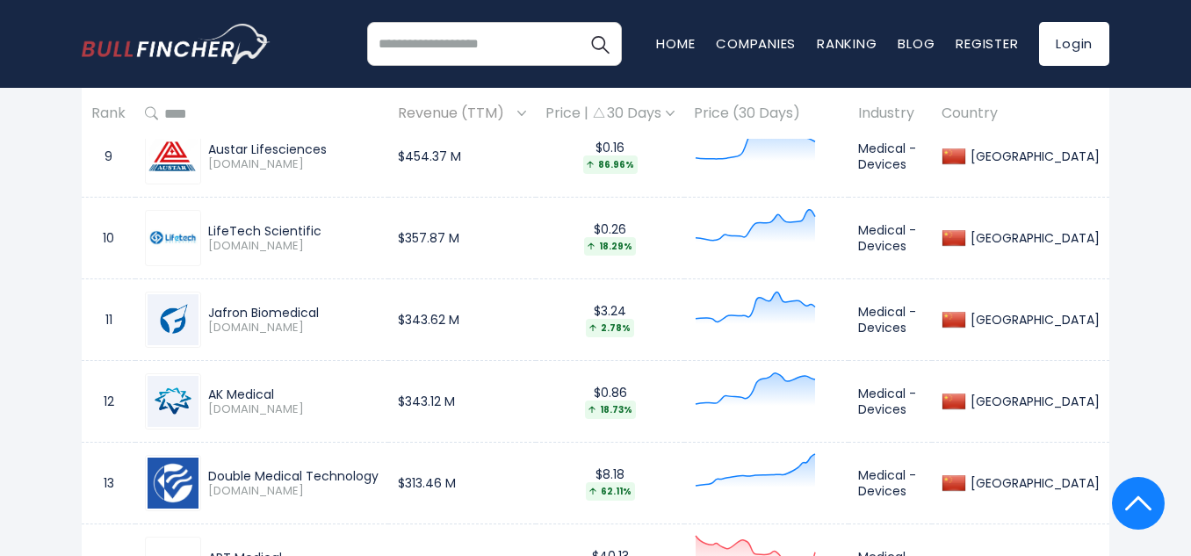
scroll to position [1602, 0]
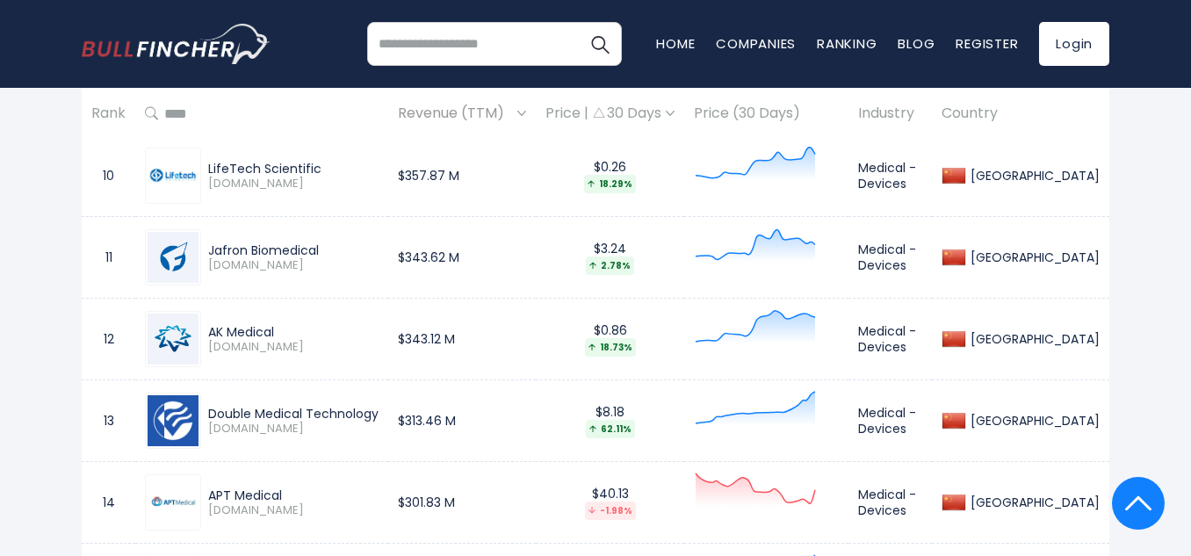
drag, startPoint x: 282, startPoint y: 330, endPoint x: 193, endPoint y: 329, distance: 88.7
click at [193, 329] on div "AK Medical [DOMAIN_NAME]" at bounding box center [262, 339] width 234 height 56
copy div "AK Medical"
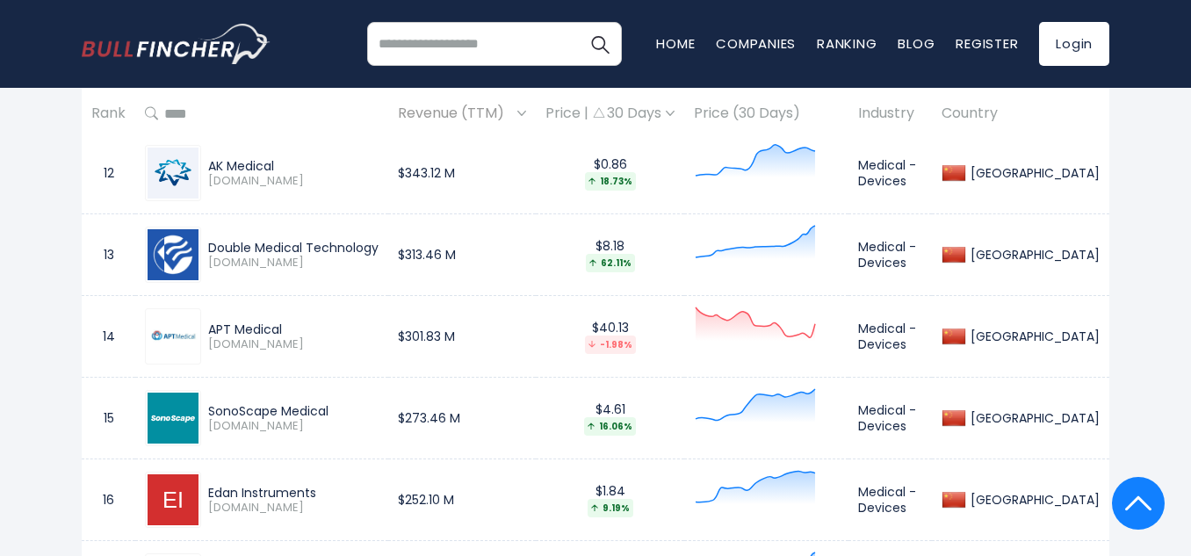
scroll to position [1778, 0]
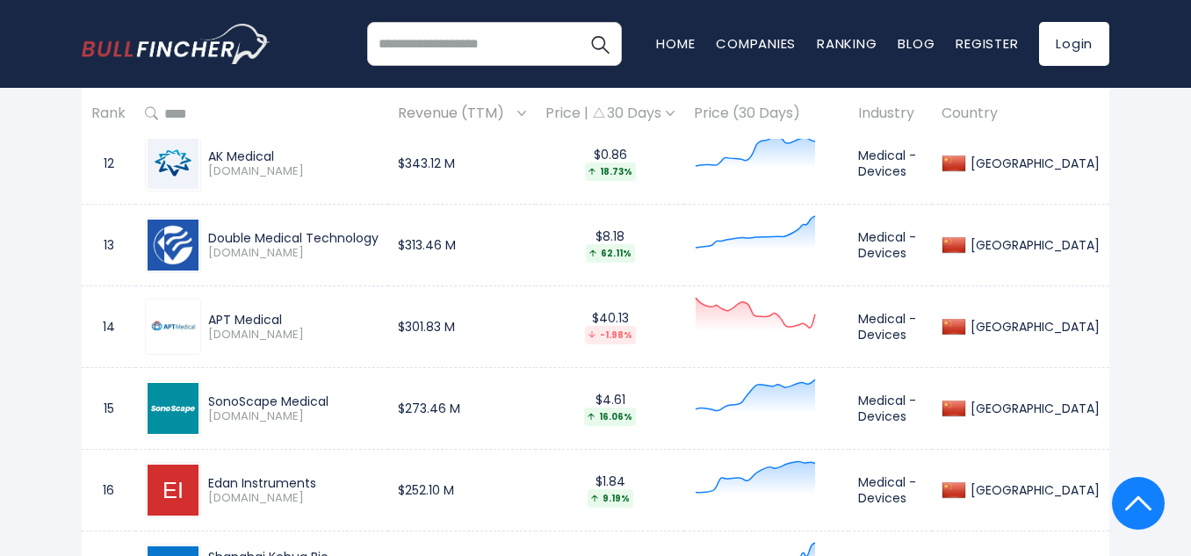
drag, startPoint x: 337, startPoint y: 399, endPoint x: 212, endPoint y: 402, distance: 124.8
click at [212, 402] on div "SonoScape Medical" at bounding box center [293, 402] width 170 height 16
copy div "SonoScape Medical"
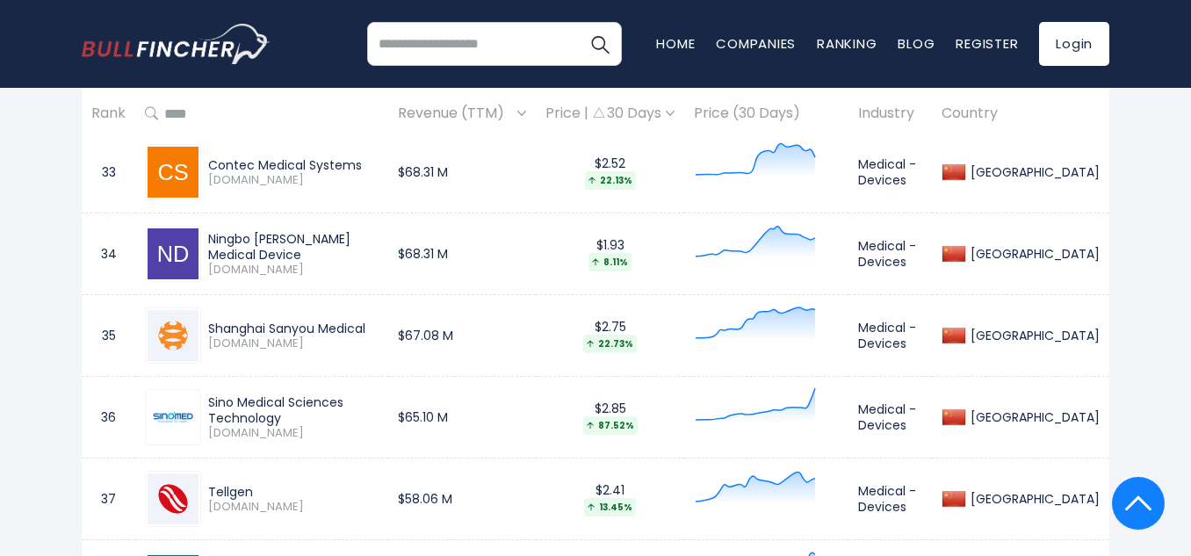
scroll to position [3247, 0]
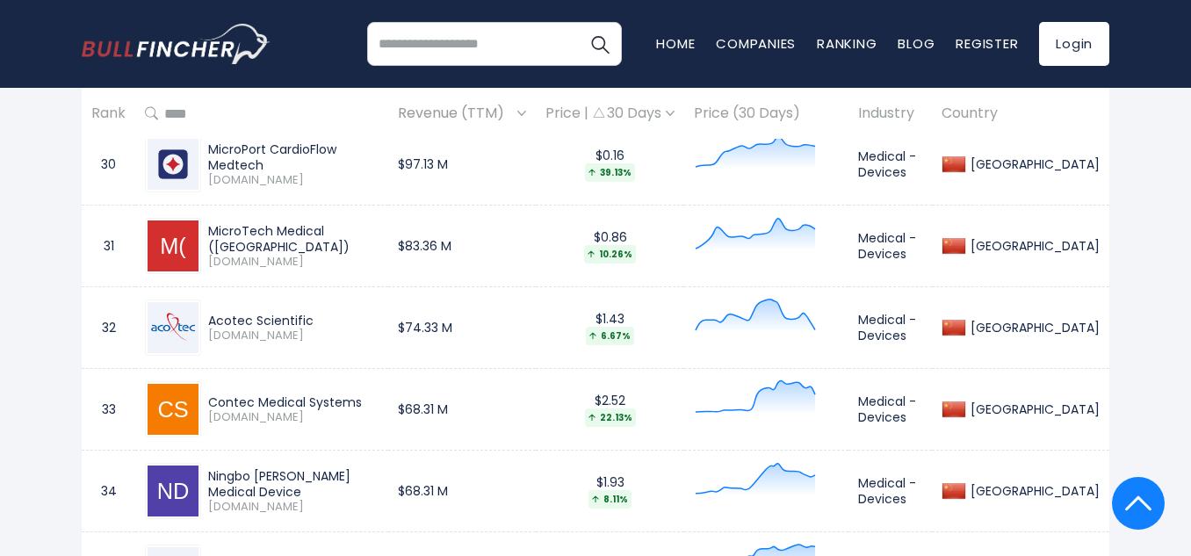
drag, startPoint x: 358, startPoint y: 402, endPoint x: 159, endPoint y: 388, distance: 199.1
click at [159, 388] on div "Contec Medical Systems [DOMAIN_NAME]" at bounding box center [262, 409] width 234 height 56
copy div "Contec Medical Systems"
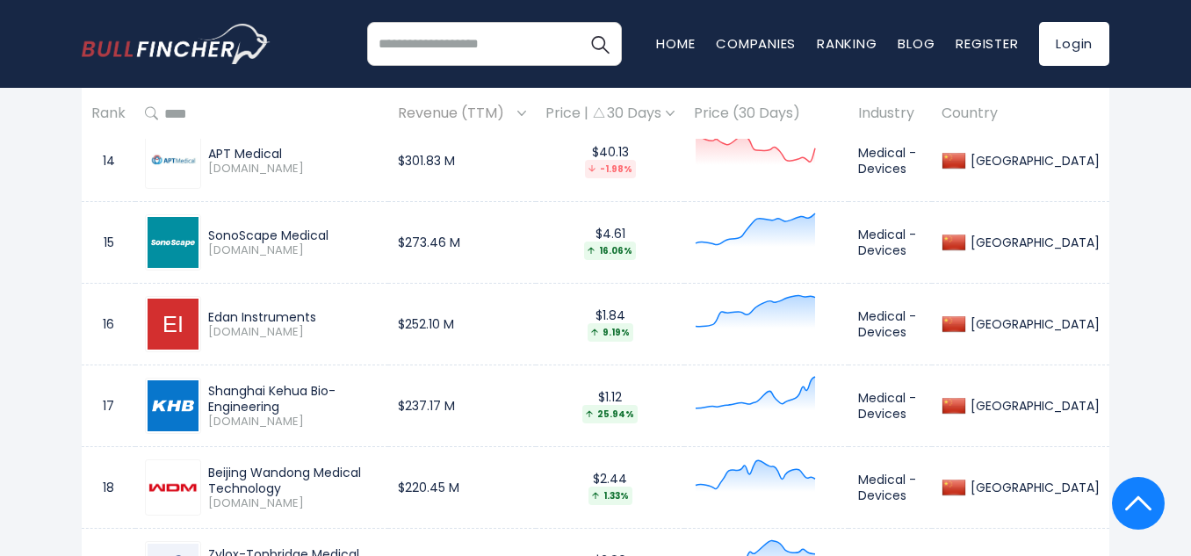
scroll to position [1985, 0]
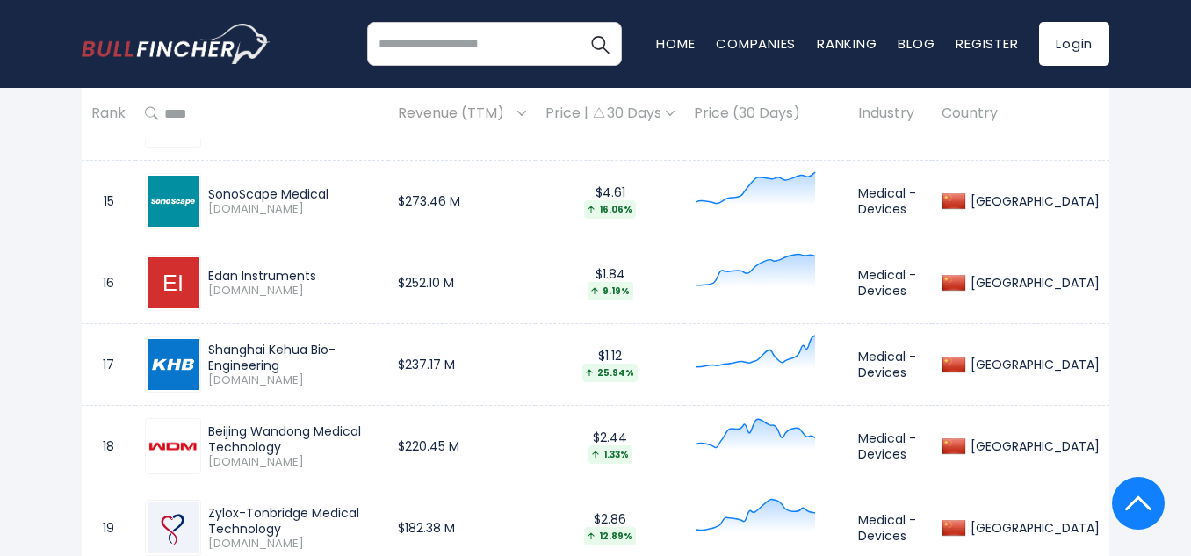
drag, startPoint x: 441, startPoint y: 438, endPoint x: 180, endPoint y: 436, distance: 261.0
click at [180, 436] on div "Beijing Wandong Medical Technology [DOMAIN_NAME]" at bounding box center [262, 446] width 234 height 56
drag, startPoint x: 308, startPoint y: 443, endPoint x: 359, endPoint y: 243, distance: 206.1
click at [359, 243] on td "Edan Instruments [DOMAIN_NAME]" at bounding box center [261, 284] width 253 height 82
drag, startPoint x: 449, startPoint y: 439, endPoint x: 195, endPoint y: 424, distance: 254.4
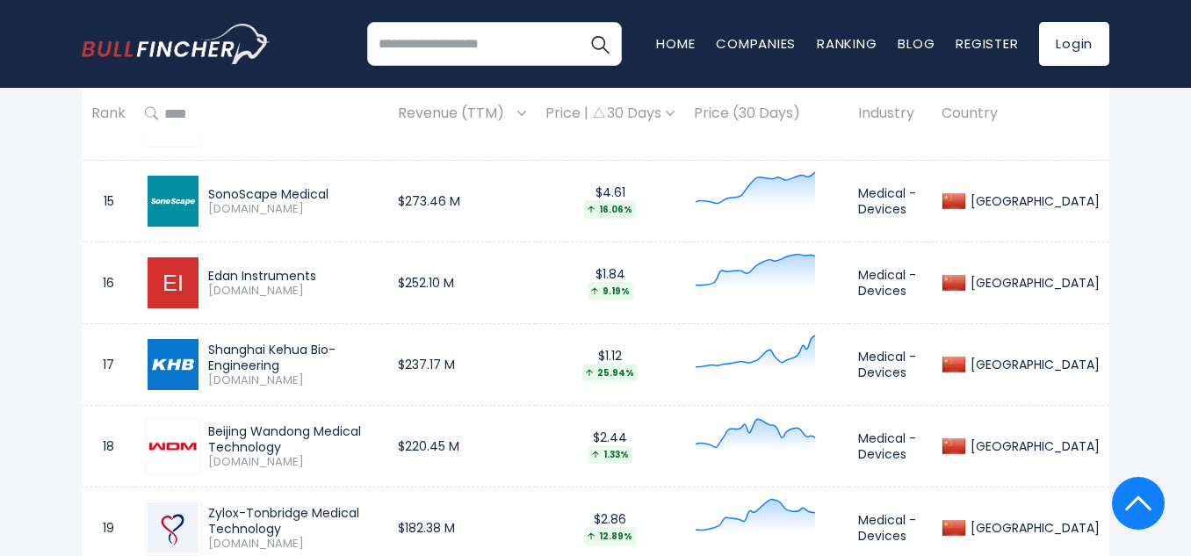
click at [195, 424] on td "Beijing Wandong Medical Technology [DOMAIN_NAME]" at bounding box center [261, 447] width 253 height 82
copy div "Beijing Wandong Medical Technology"
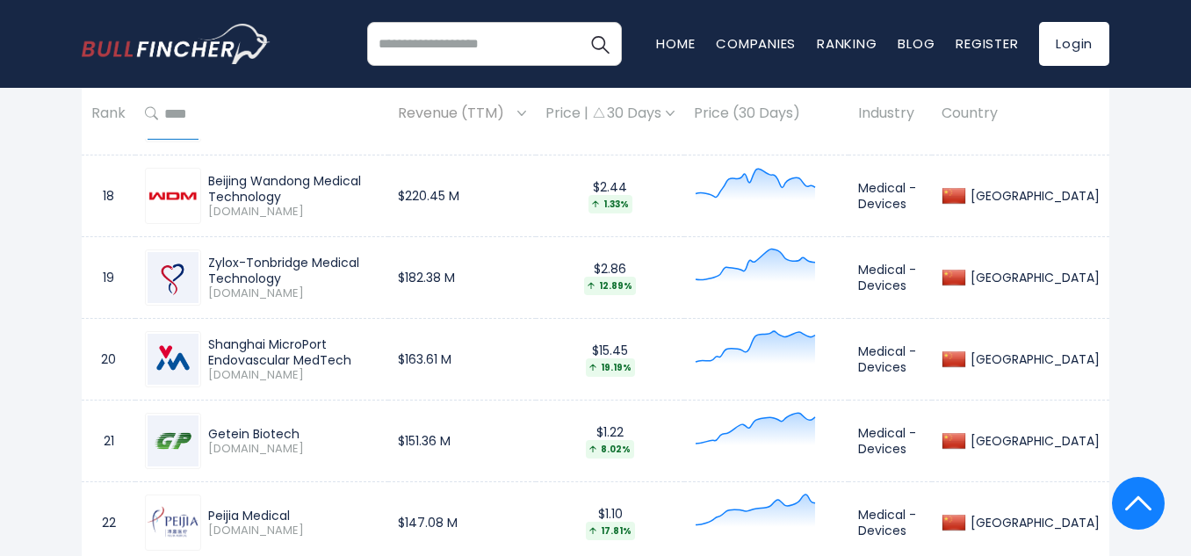
scroll to position [2236, 0]
drag, startPoint x: 300, startPoint y: 430, endPoint x: 198, endPoint y: 427, distance: 102.0
click at [198, 427] on div "Getein Biotech [DOMAIN_NAME]" at bounding box center [262, 440] width 234 height 56
copy div "Getein Biotech"
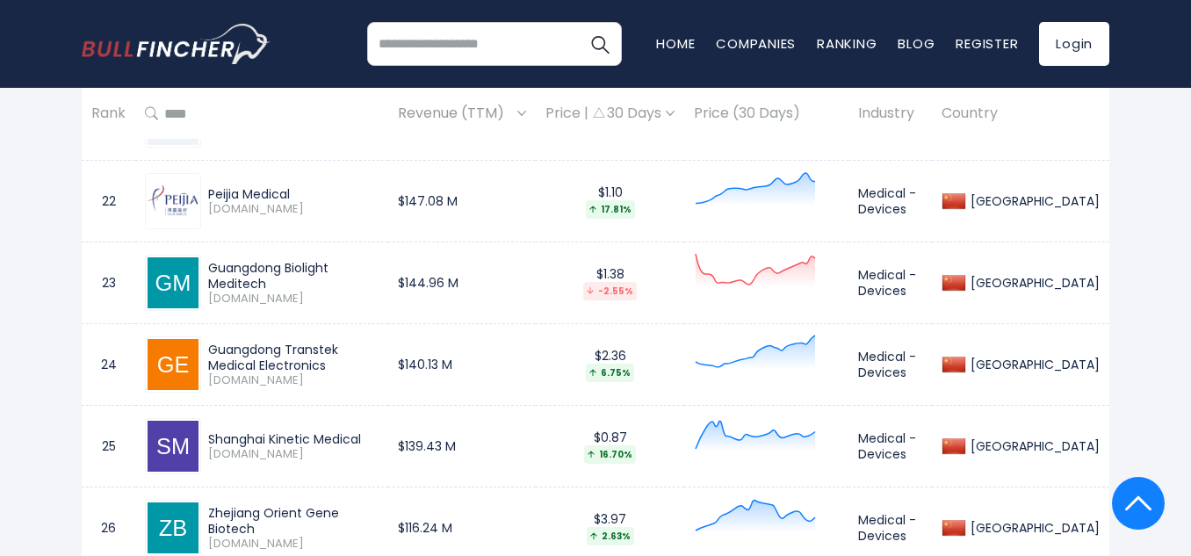
scroll to position [2598, 0]
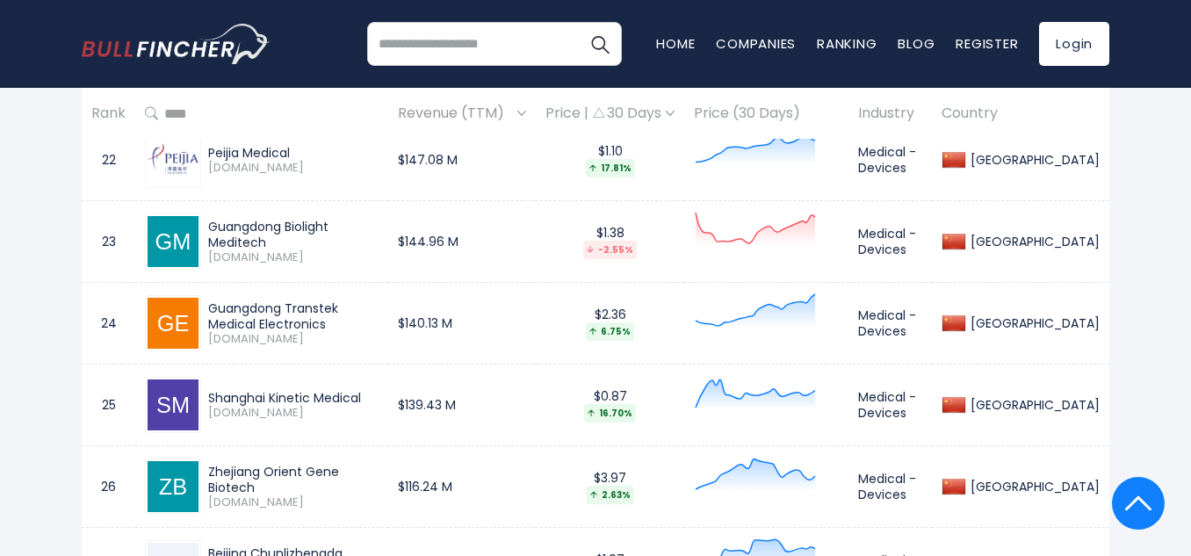
drag, startPoint x: 372, startPoint y: 396, endPoint x: 177, endPoint y: 391, distance: 195.1
click at [177, 391] on div "Shanghai Kinetic Medical [DOMAIN_NAME]" at bounding box center [262, 405] width 234 height 56
copy div "Shanghai Kinetic Medical"
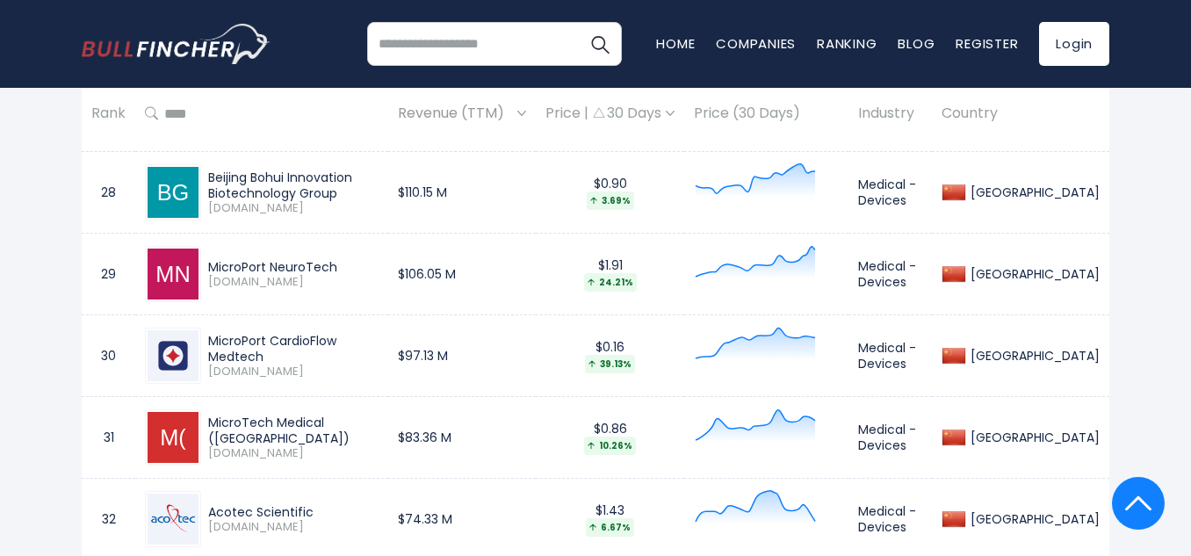
scroll to position [3059, 0]
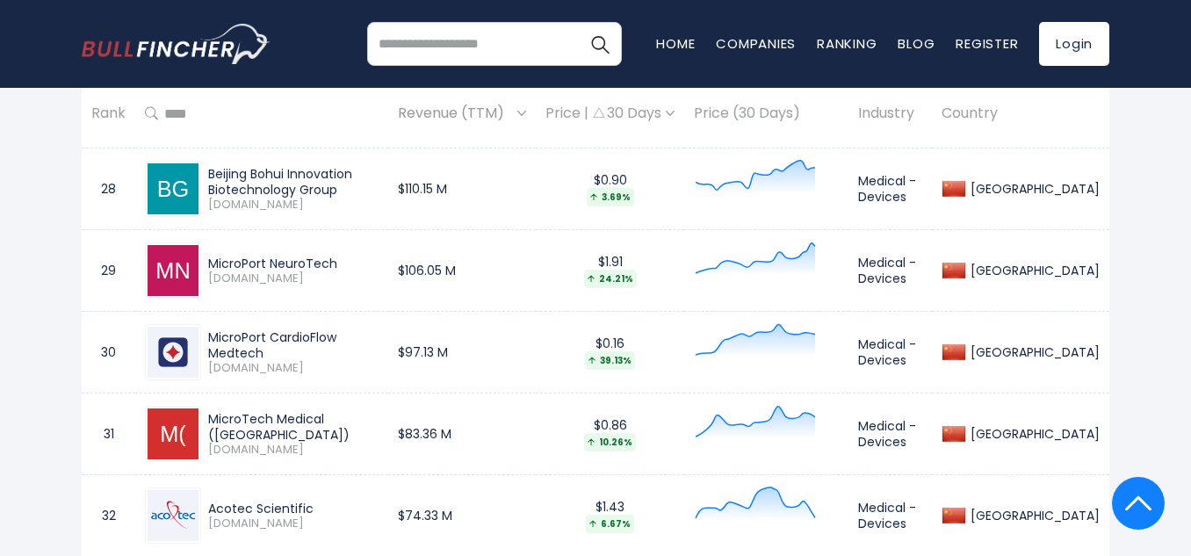
drag, startPoint x: 401, startPoint y: 426, endPoint x: 177, endPoint y: 416, distance: 224.3
click at [177, 416] on div "MicroTech Medical ([GEOGRAPHIC_DATA]) [DOMAIN_NAME]" at bounding box center [262, 434] width 234 height 56
copy div "MicroTech Medical ([GEOGRAPHIC_DATA])"
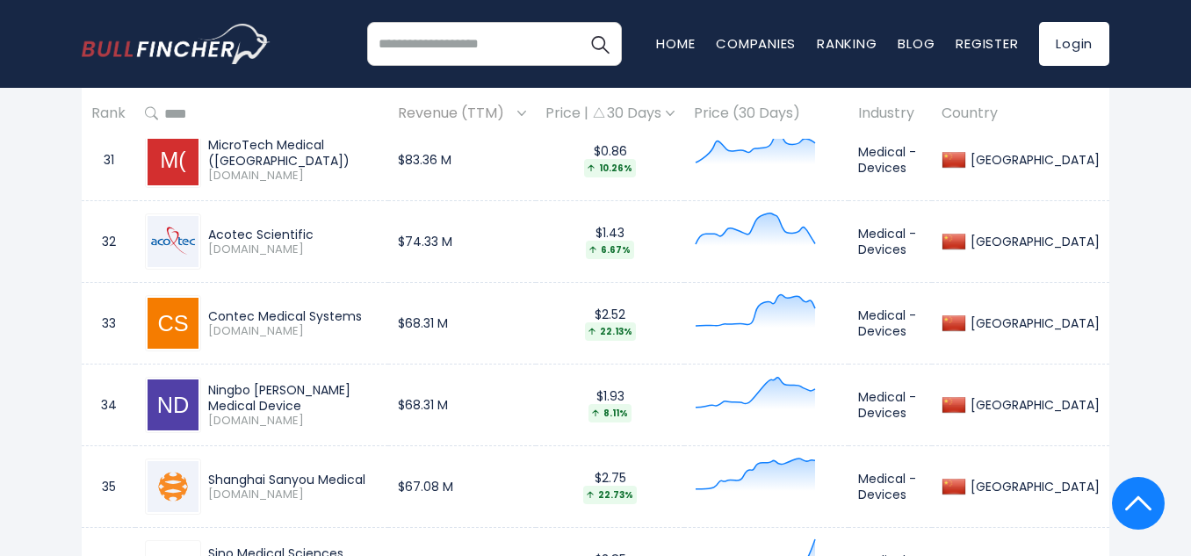
scroll to position [3341, 0]
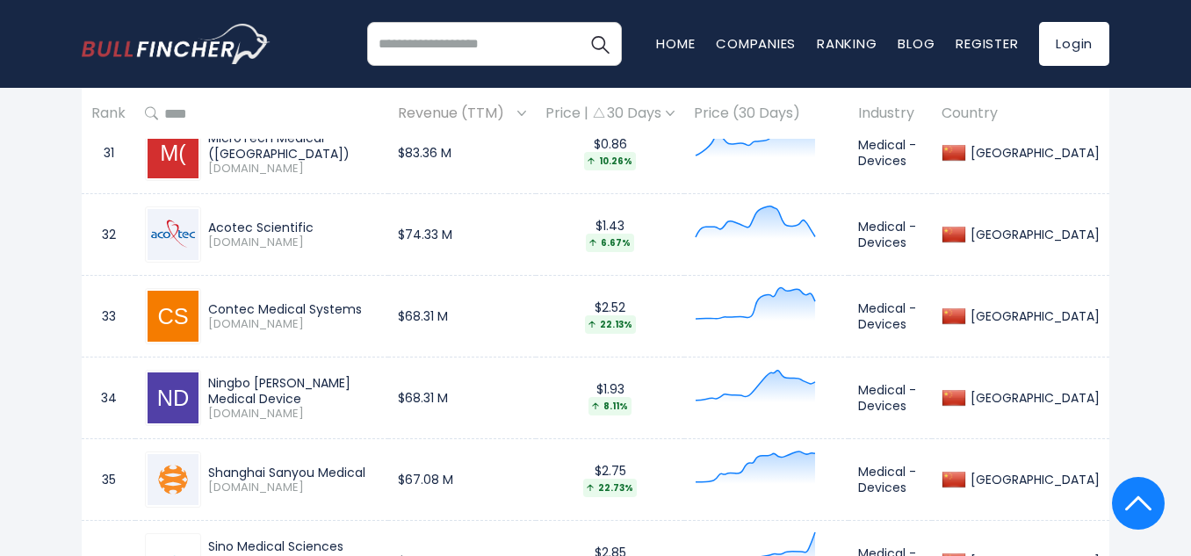
drag, startPoint x: 382, startPoint y: 471, endPoint x: 198, endPoint y: 466, distance: 184.6
click at [198, 466] on div "Shanghai Sanyou Medical [DOMAIN_NAME]" at bounding box center [262, 480] width 234 height 56
copy div "Shanghai Sanyou Medical"
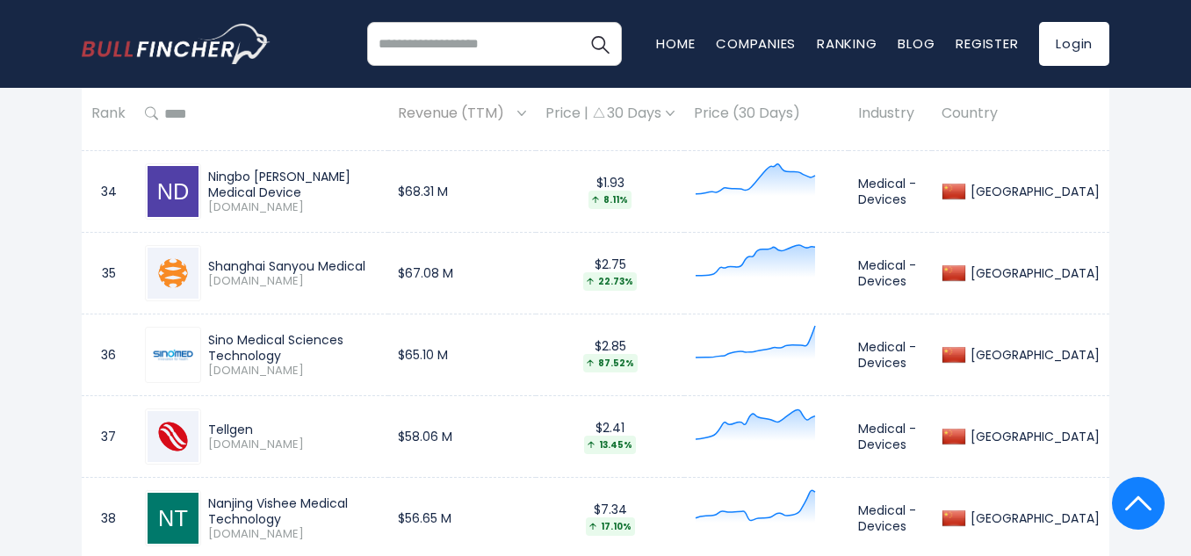
scroll to position [3568, 0]
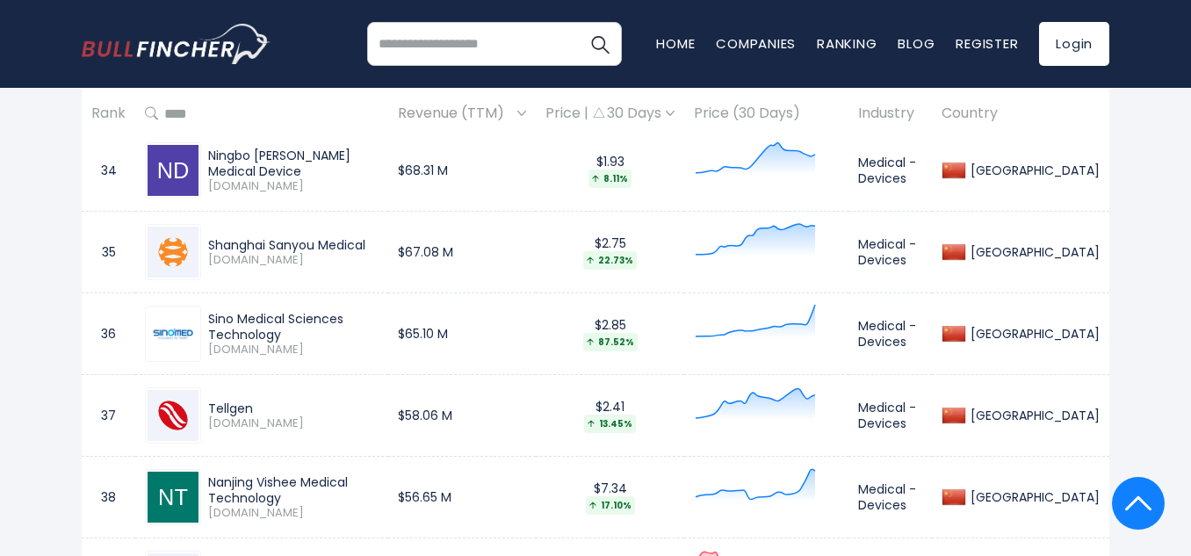
drag, startPoint x: 1191, startPoint y: 339, endPoint x: 1199, endPoint y: 373, distance: 34.5
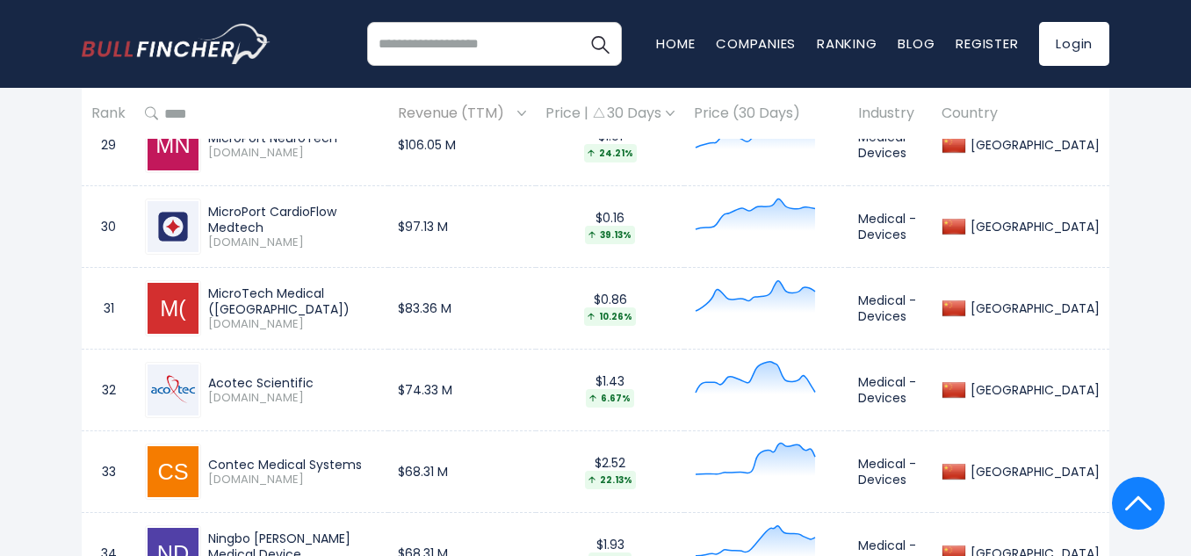
scroll to position [3216, 0]
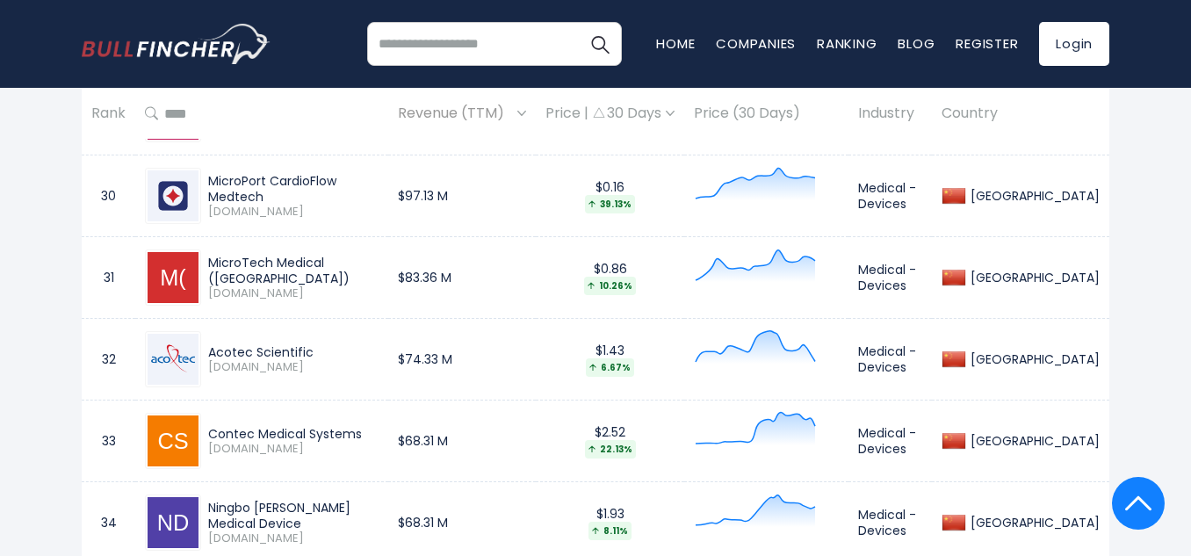
drag, startPoint x: 406, startPoint y: 269, endPoint x: 185, endPoint y: 273, distance: 220.6
click at [185, 273] on div "MicroTech Medical ([GEOGRAPHIC_DATA]) [DOMAIN_NAME]" at bounding box center [262, 278] width 234 height 56
copy div "MicroTech Medical ([GEOGRAPHIC_DATA])"
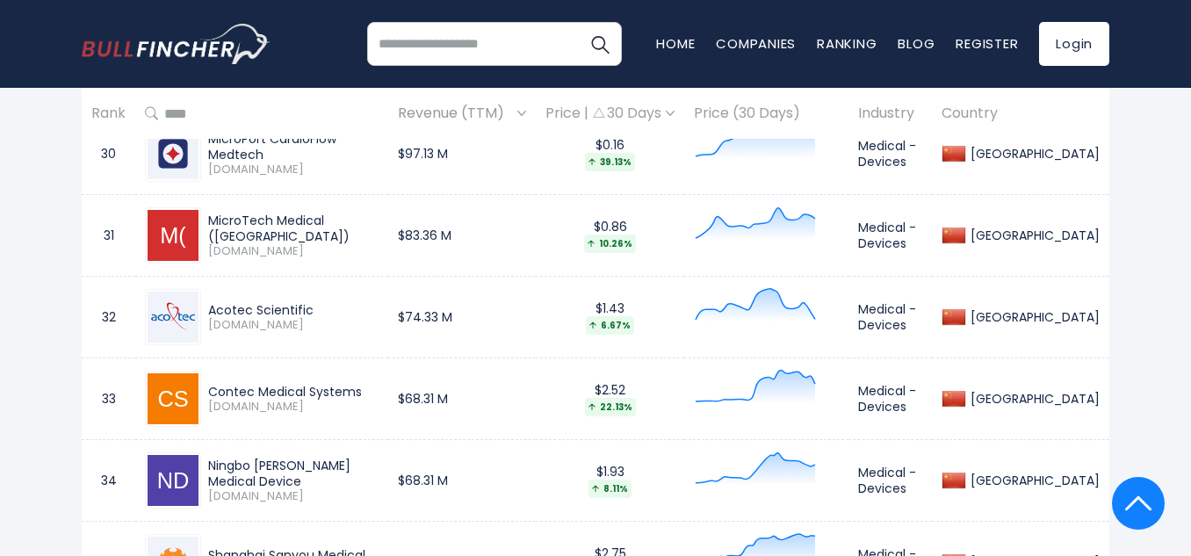
scroll to position [3293, 0]
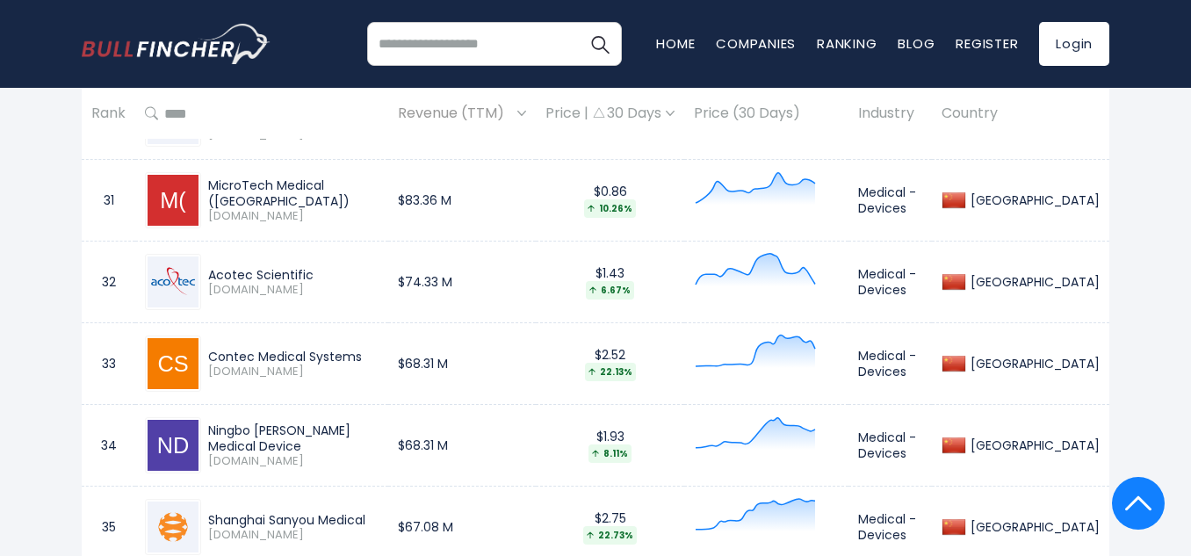
drag, startPoint x: 389, startPoint y: 439, endPoint x: 199, endPoint y: 440, distance: 190.7
click at [199, 440] on div "Ningbo [PERSON_NAME] Medical Device [DOMAIN_NAME]" at bounding box center [262, 445] width 234 height 56
copy div "Ningbo [PERSON_NAME] Medical Device"
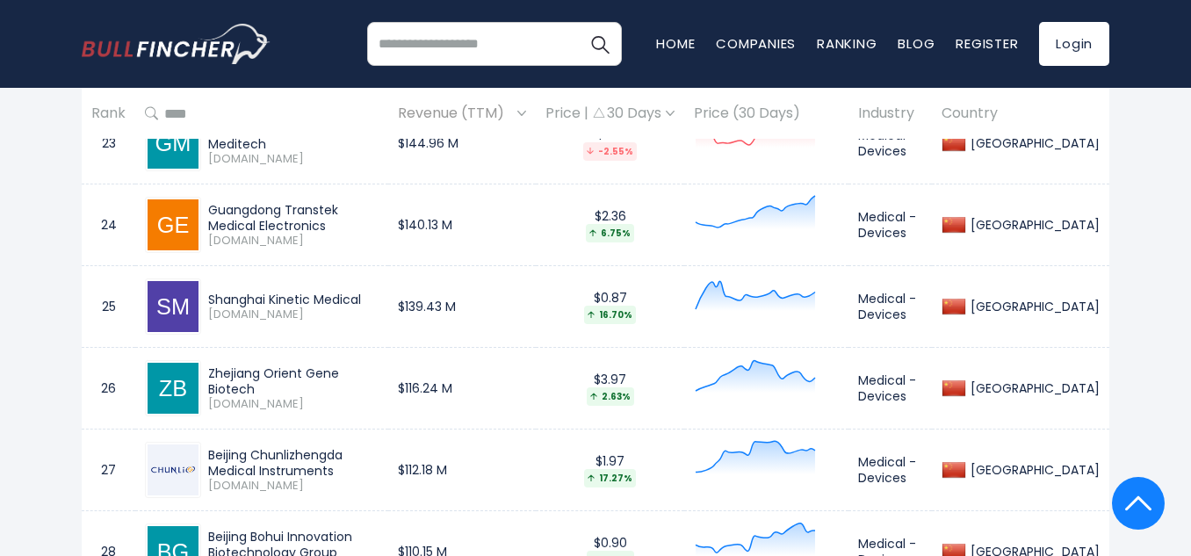
scroll to position [2732, 0]
